Goal: Information Seeking & Learning: Learn about a topic

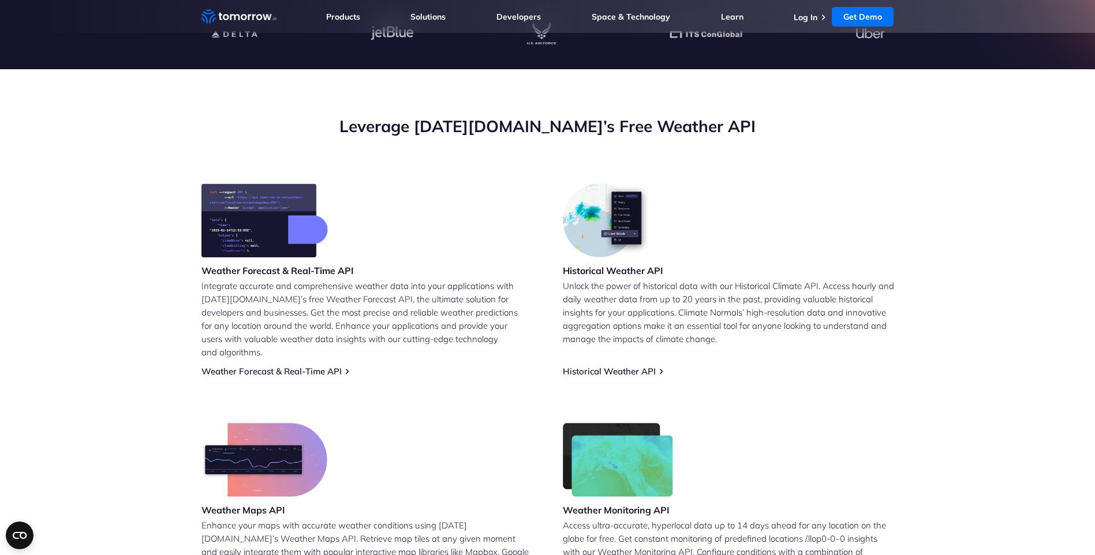
scroll to position [405, 0]
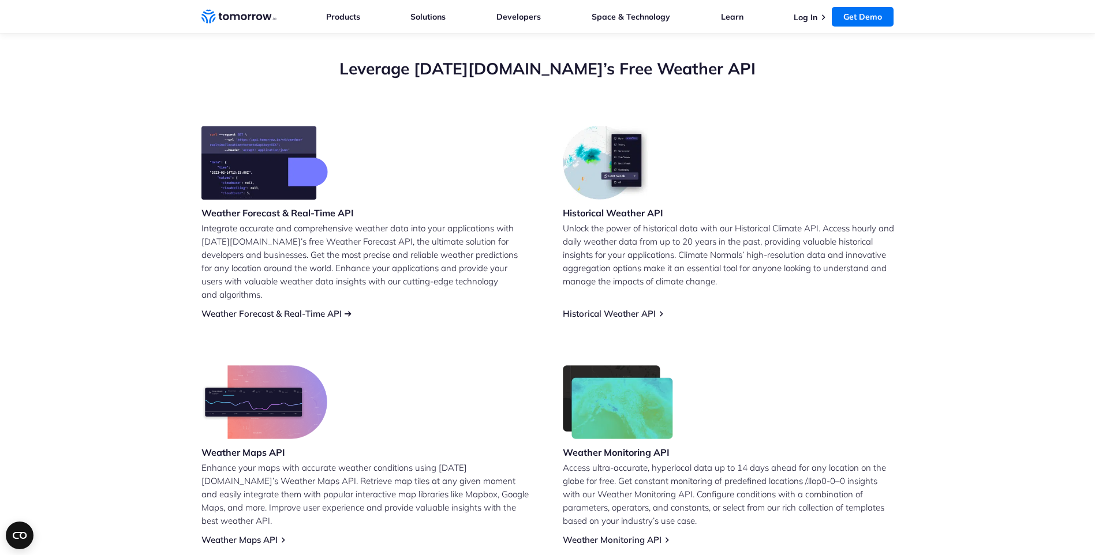
click at [319, 308] on link "Weather Forecast & Real-Time API" at bounding box center [271, 313] width 140 height 11
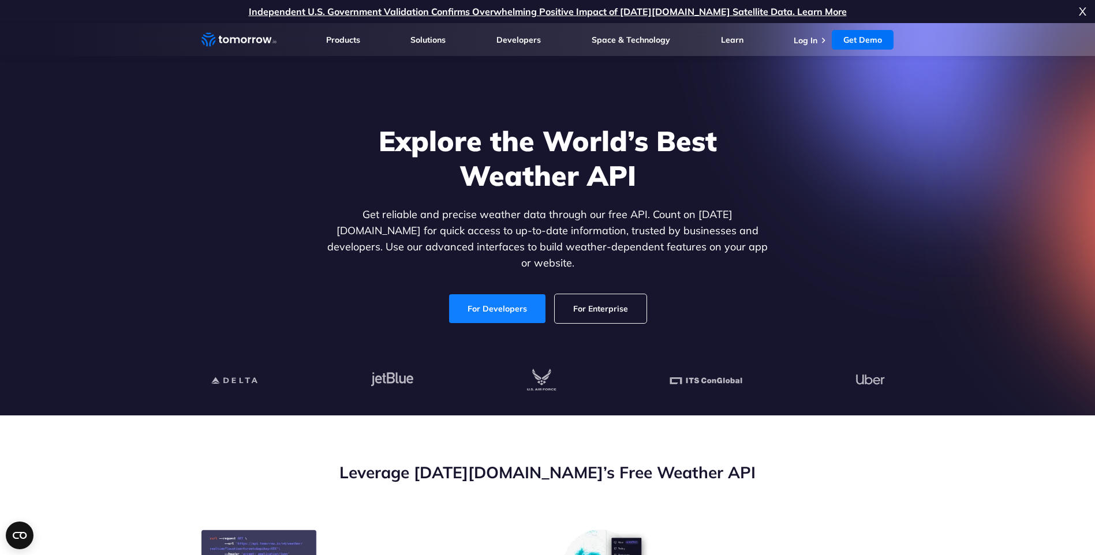
click at [499, 294] on link "For Developers" at bounding box center [497, 308] width 96 height 29
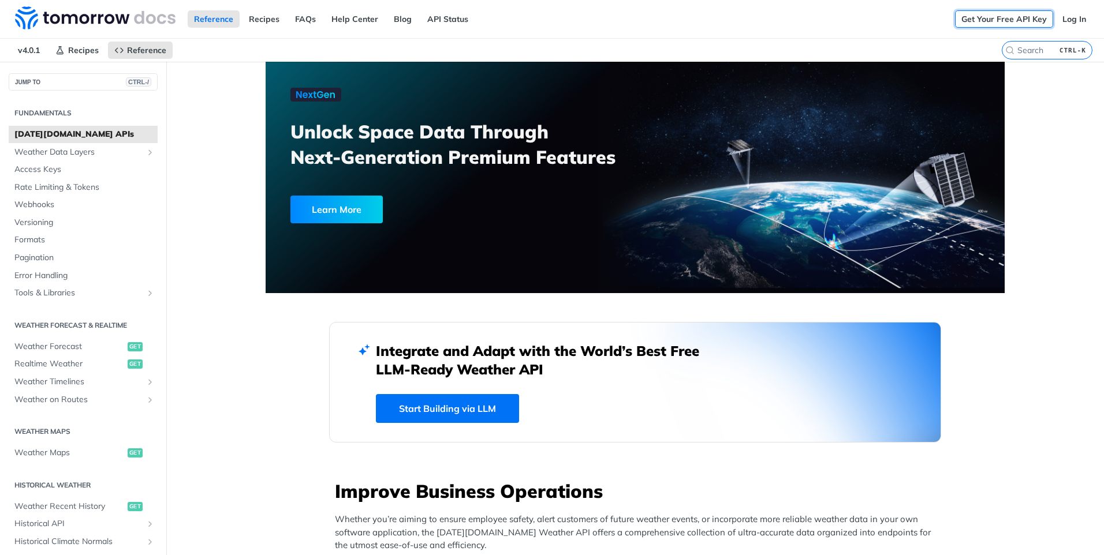
click at [999, 18] on link "Get Your Free API Key" at bounding box center [1004, 18] width 98 height 17
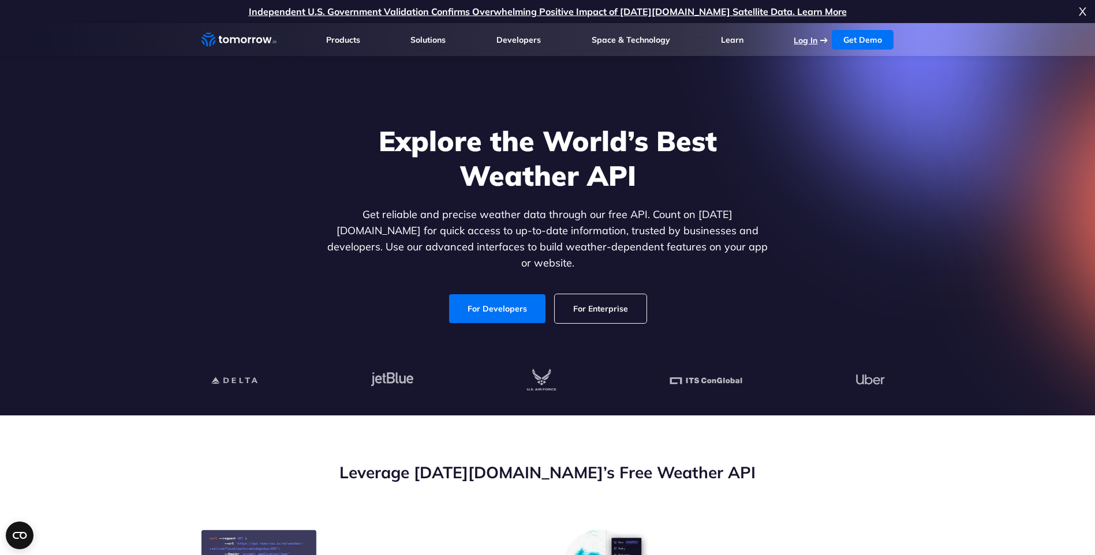
click at [805, 39] on link "Log In" at bounding box center [806, 40] width 24 height 10
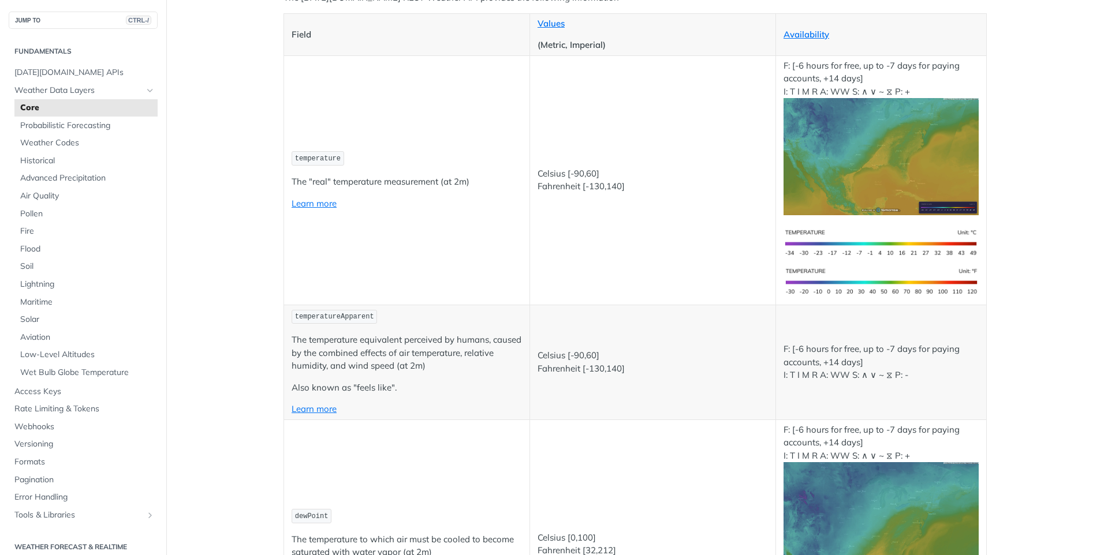
scroll to position [58, 0]
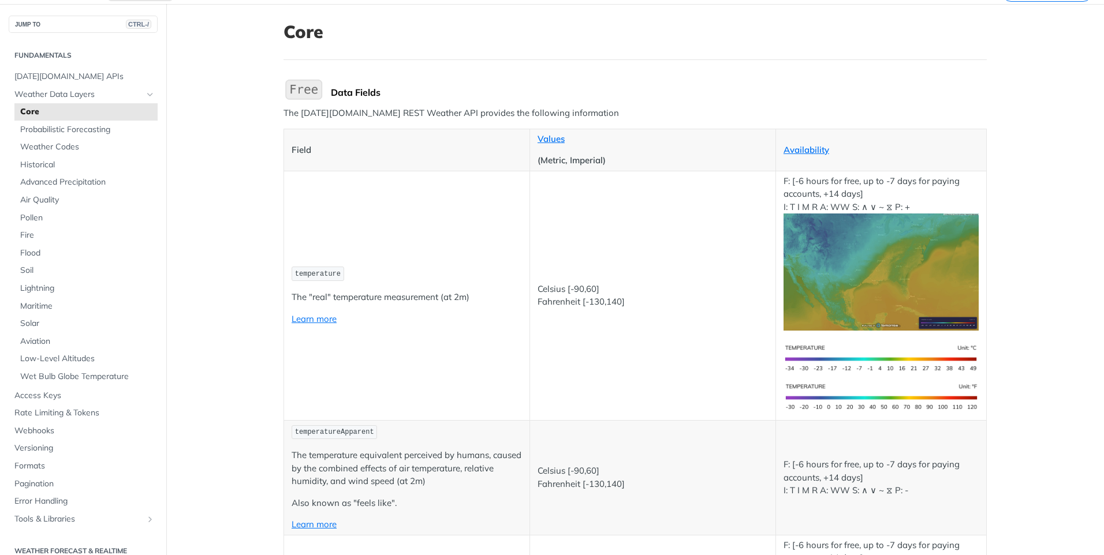
click at [307, 272] on span "temperature" at bounding box center [318, 274] width 46 height 8
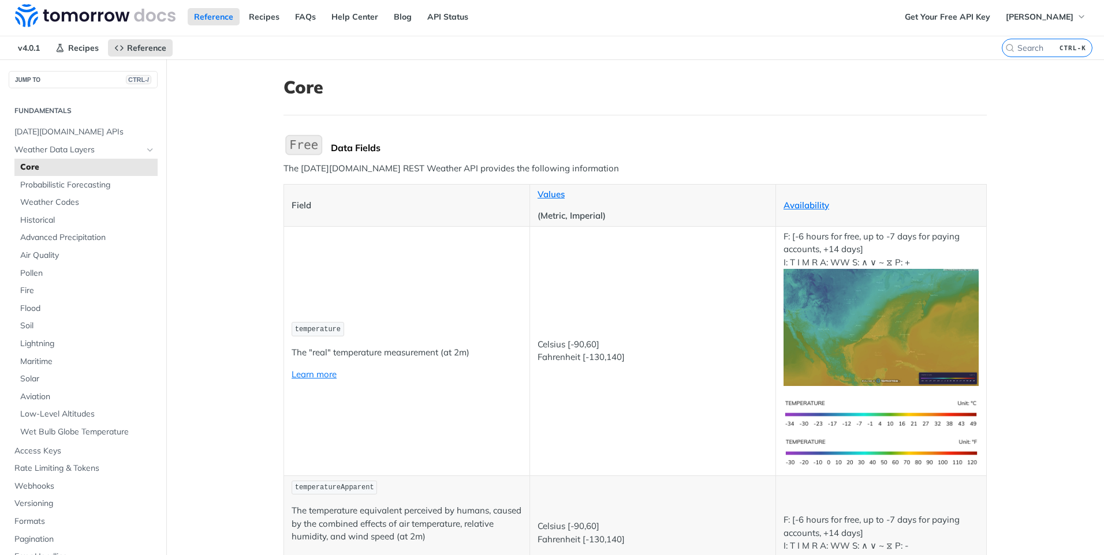
scroll to position [0, 0]
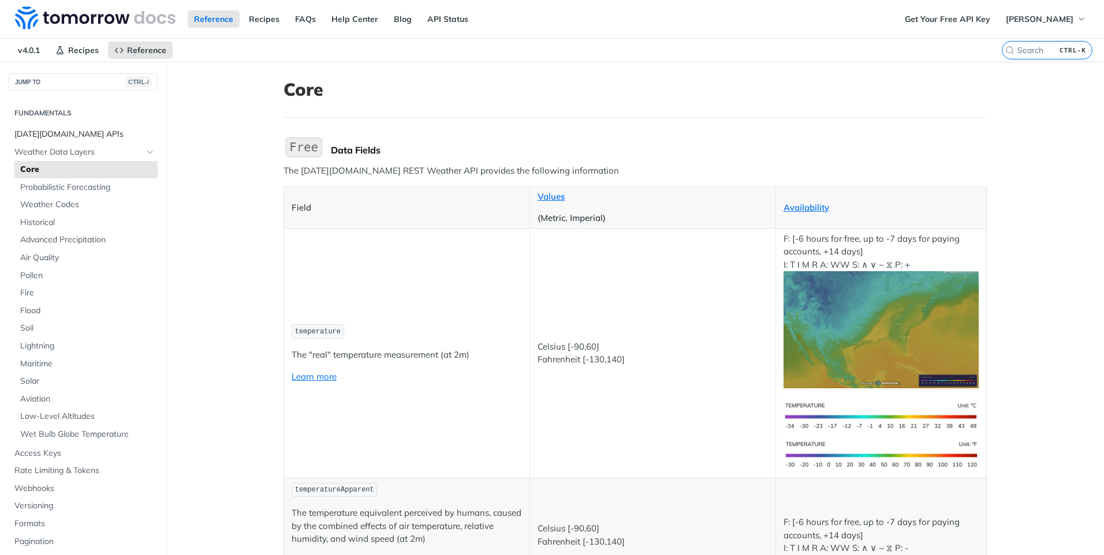
click at [64, 132] on span "[DATE][DOMAIN_NAME] APIs" at bounding box center [84, 135] width 140 height 12
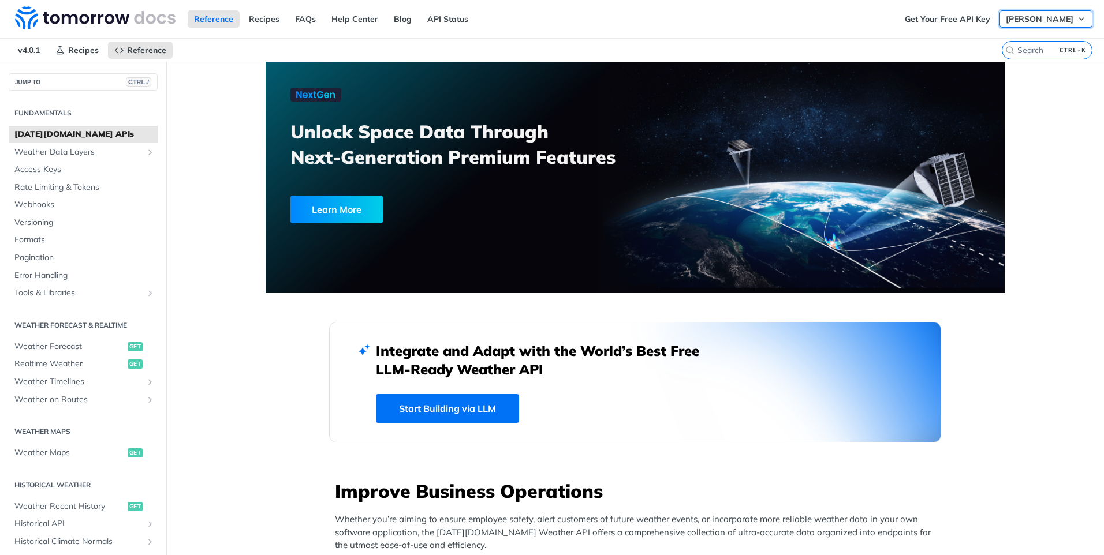
click at [1041, 15] on span "[PERSON_NAME]" at bounding box center [1039, 19] width 68 height 10
click at [960, 21] on link "Get Your Free API Key" at bounding box center [947, 18] width 98 height 17
